Goal: Entertainment & Leisure: Browse casually

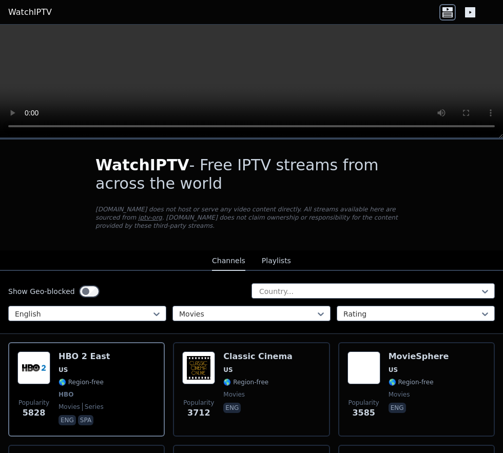
scroll to position [107, 0]
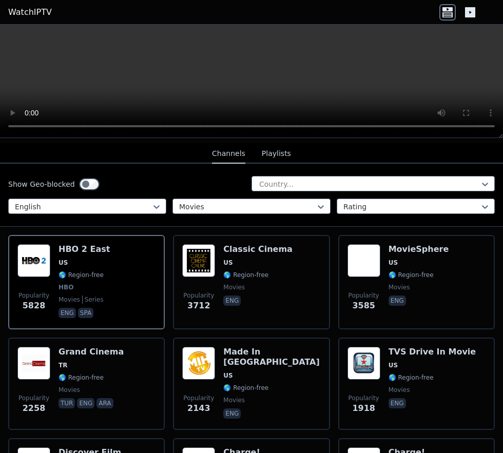
click at [352, 291] on span "Popularity" at bounding box center [363, 295] width 31 height 8
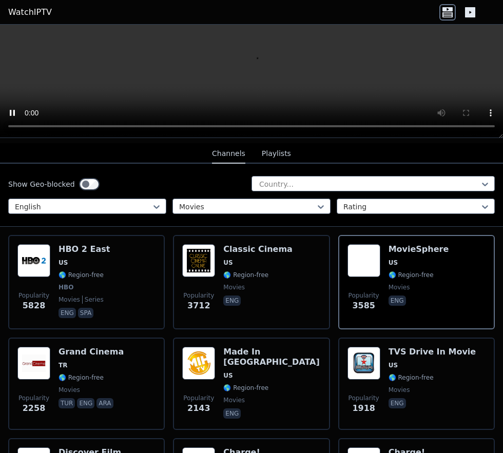
scroll to position [215, 0]
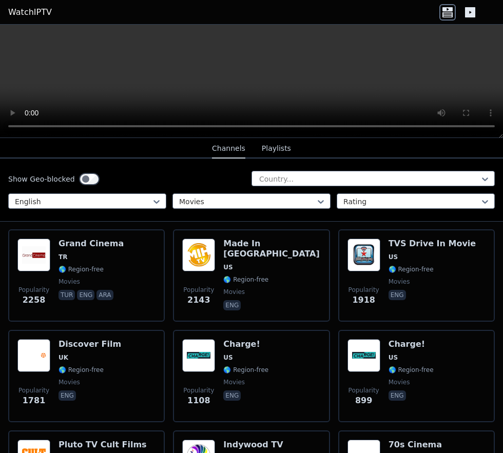
click at [57, 355] on div "Popularity 1781 Discover Film UK 🌎 Region-free movies eng" at bounding box center [86, 376] width 138 height 74
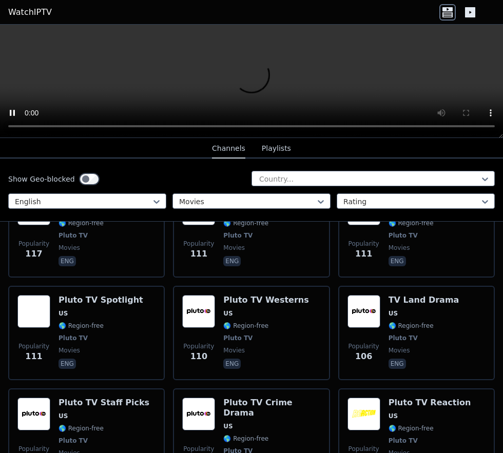
scroll to position [1647, 0]
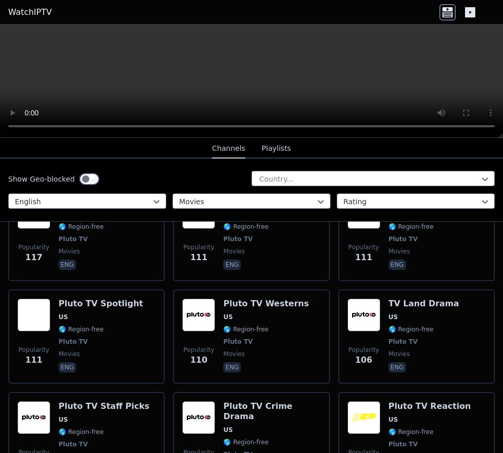
click at [391, 428] on span "🌎 Region-free" at bounding box center [410, 432] width 45 height 8
click at [208, 442] on span "Popularity 100" at bounding box center [198, 458] width 33 height 33
click at [68, 428] on span "🌎 Region-free" at bounding box center [80, 432] width 45 height 8
click at [52, 304] on div "Popularity 111 Pluto TV Spotlight US 🌎 Region-free Pluto TV movies eng" at bounding box center [86, 336] width 138 height 76
click at [211, 307] on div "Popularity 110" at bounding box center [198, 336] width 33 height 76
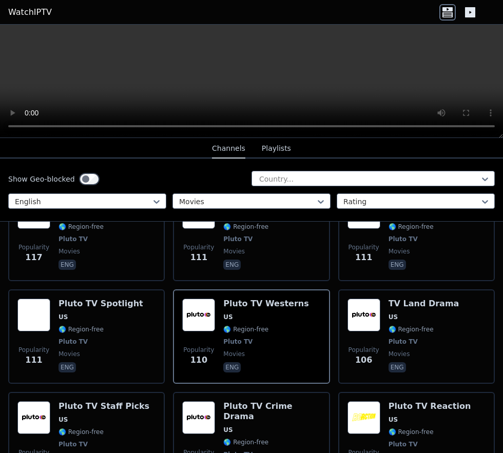
click at [404, 325] on span "🌎 Region-free" at bounding box center [410, 329] width 45 height 8
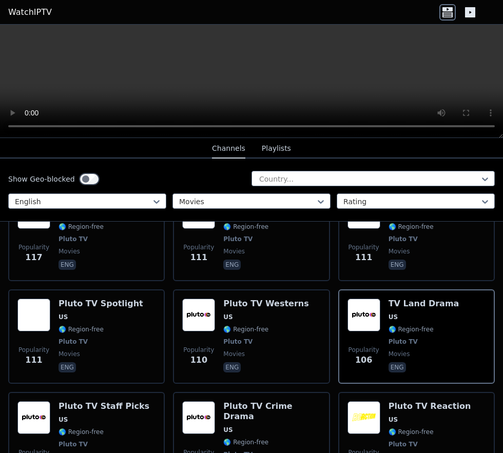
click at [234, 320] on div "Pluto TV Westerns US 🌎 Region-free Pluto TV movies eng" at bounding box center [265, 336] width 85 height 76
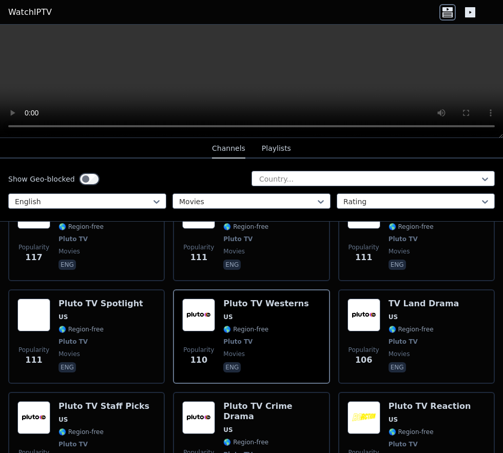
click at [399, 325] on span "🌎 Region-free" at bounding box center [410, 329] width 45 height 8
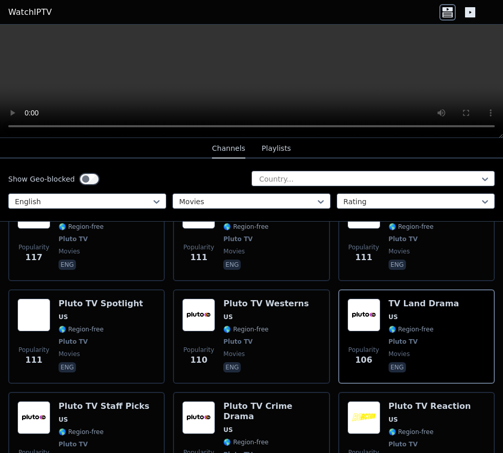
click at [255, 337] on span "Pluto TV" at bounding box center [265, 341] width 85 height 8
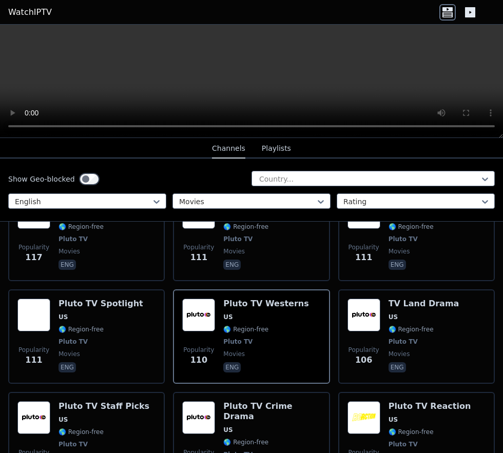
click at [398, 325] on span "🌎 Region-free" at bounding box center [410, 329] width 45 height 8
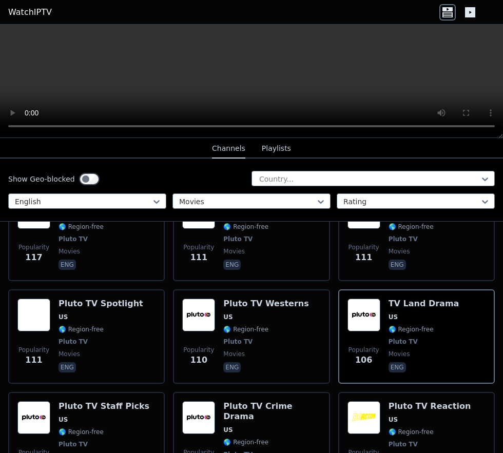
click at [71, 325] on span "🌎 Region-free" at bounding box center [80, 329] width 45 height 8
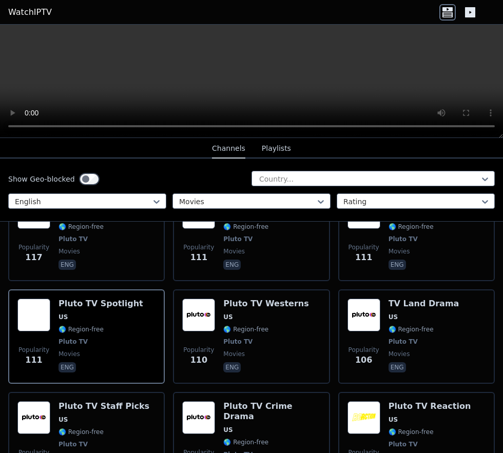
click at [74, 428] on span "🌎 Region-free" at bounding box center [80, 432] width 45 height 8
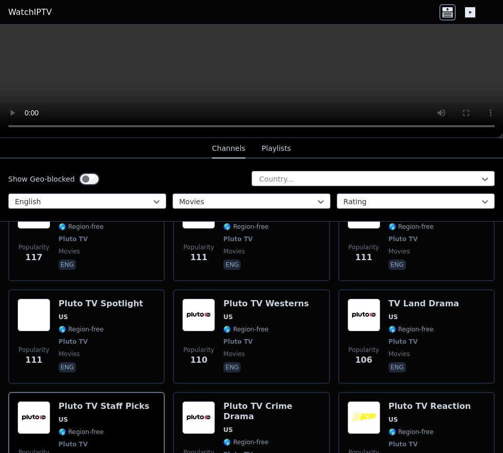
click at [395, 411] on div "Pluto TV Reaction US 🌎 Region-free Pluto TV movies eng" at bounding box center [429, 444] width 83 height 86
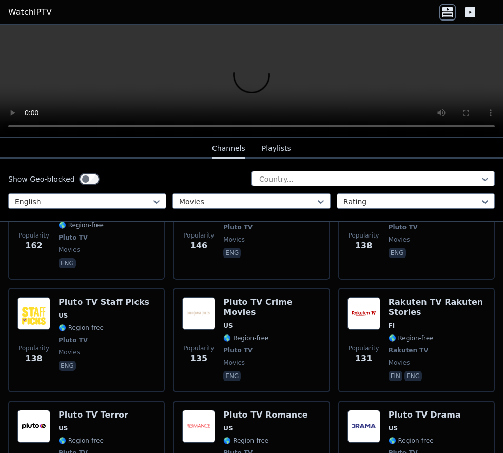
scroll to position [1328, 0]
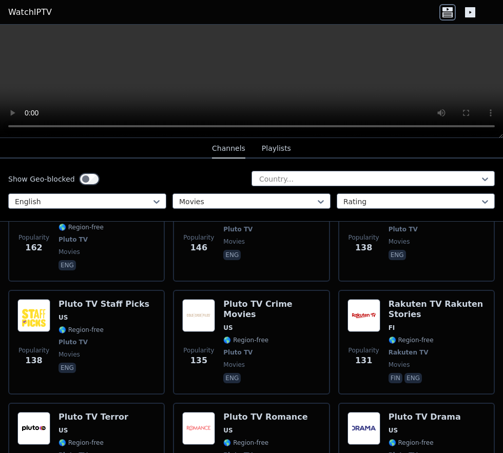
click at [75, 438] on span "🌎 Region-free" at bounding box center [80, 442] width 45 height 8
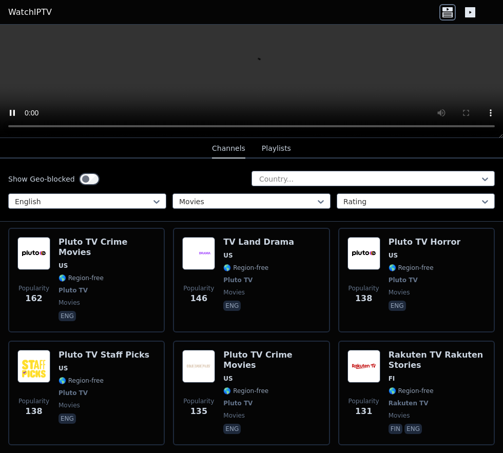
scroll to position [1278, 0]
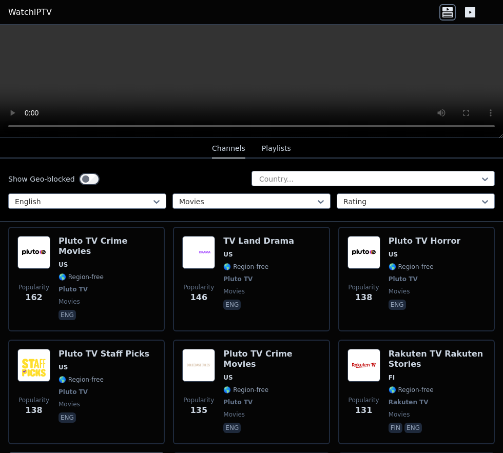
click at [246, 358] on div "Pluto TV Crime Movies US 🌎 Region-free Pluto TV movies eng" at bounding box center [271, 392] width 97 height 86
click at [388, 263] on span "🌎 Region-free" at bounding box center [410, 267] width 45 height 8
click at [80, 256] on div "Pluto TV Crime Movies US 🌎 Region-free Pluto TV movies eng" at bounding box center [106, 279] width 97 height 86
click at [402, 263] on span "🌎 Region-free" at bounding box center [410, 267] width 45 height 8
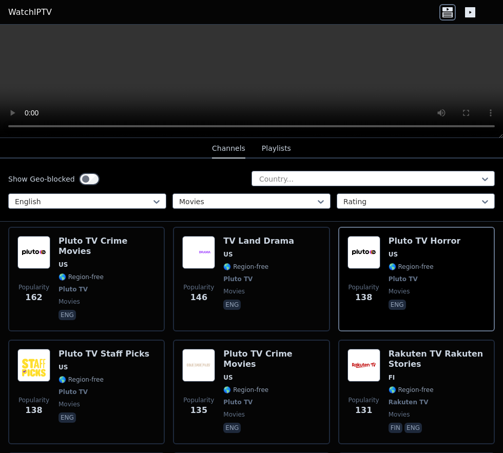
click at [86, 285] on span "Pluto TV" at bounding box center [106, 289] width 97 height 8
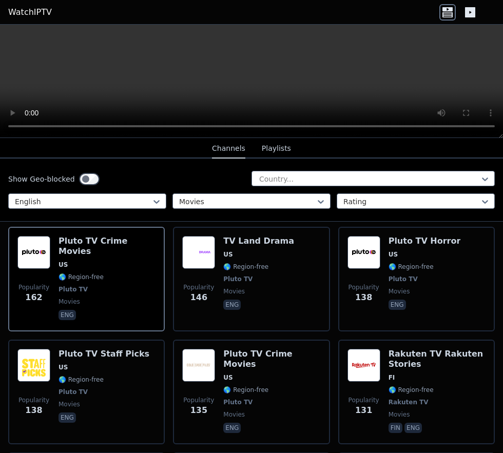
click at [225, 269] on div "TV Land Drama US 🌎 Region-free Pluto TV movies eng" at bounding box center [258, 279] width 71 height 86
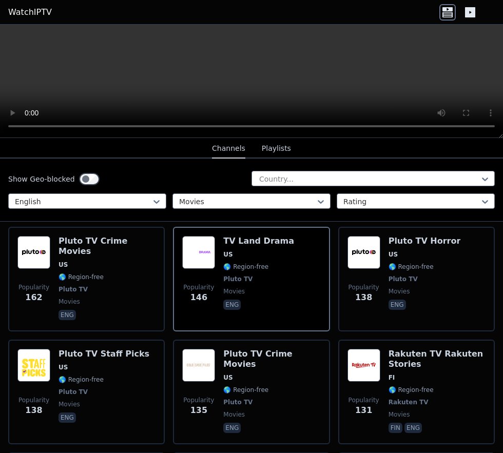
click at [82, 273] on span "🌎 Region-free" at bounding box center [80, 277] width 45 height 8
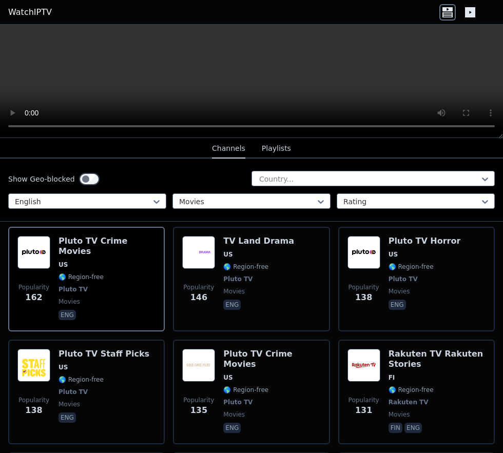
click at [381, 248] on div "Popularity 138 Pluto TV Horror US 🌎 Region-free Pluto TV movies eng" at bounding box center [416, 279] width 138 height 86
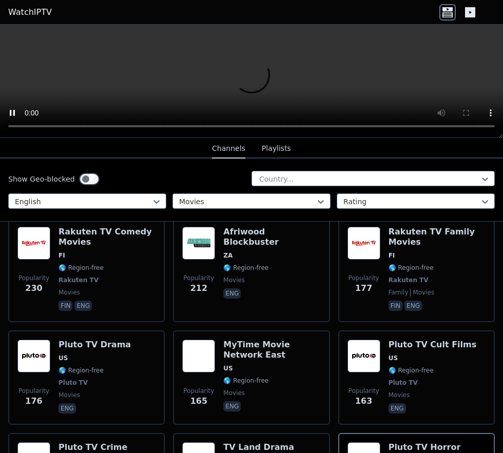
scroll to position [1072, 0]
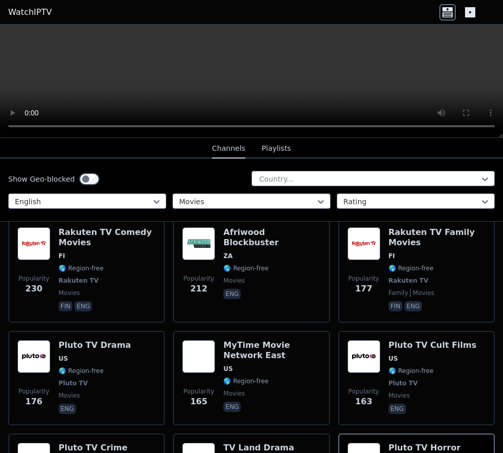
click at [400, 379] on span "Pluto TV" at bounding box center [402, 383] width 29 height 8
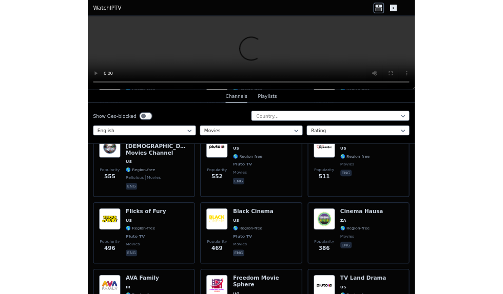
scroll to position [0, 0]
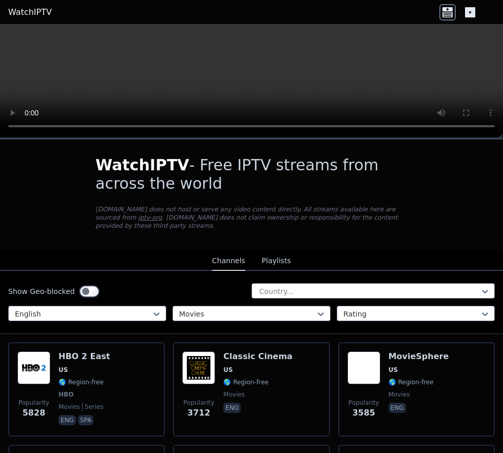
click at [393, 366] on div "MovieSphere US 🌎 Region-free movies eng" at bounding box center [418, 389] width 61 height 76
click at [83, 366] on span "US" at bounding box center [83, 370] width 51 height 8
click at [402, 366] on span "US" at bounding box center [418, 370] width 61 height 8
click at [75, 378] on span "🌎 Region-free" at bounding box center [80, 382] width 45 height 8
